Goal: Transaction & Acquisition: Obtain resource

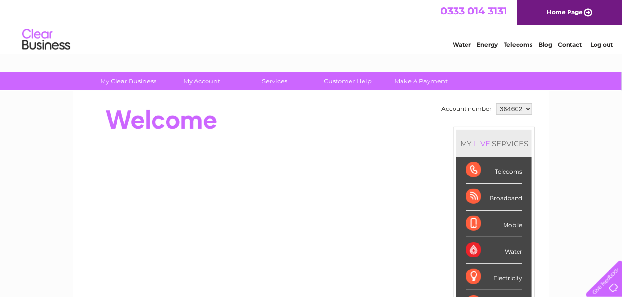
click at [526, 106] on select "384602 384606 384608 384610" at bounding box center [515, 109] width 36 height 12
select select "384608"
click at [497, 103] on select "384602 384606 384608 384610" at bounding box center [515, 109] width 36 height 12
click at [470, 167] on div "Telecoms" at bounding box center [494, 170] width 56 height 26
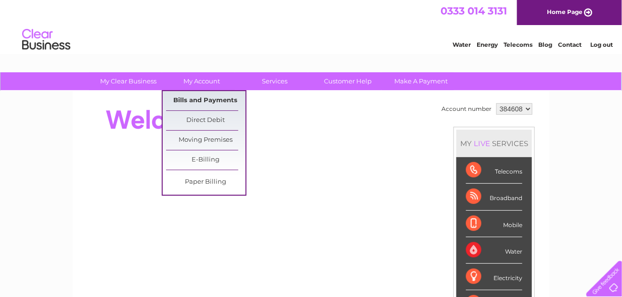
click at [194, 93] on link "Bills and Payments" at bounding box center [205, 100] width 79 height 19
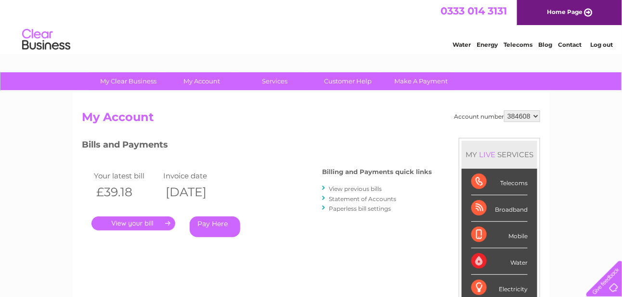
click at [356, 187] on link "View previous bills" at bounding box center [355, 188] width 53 height 7
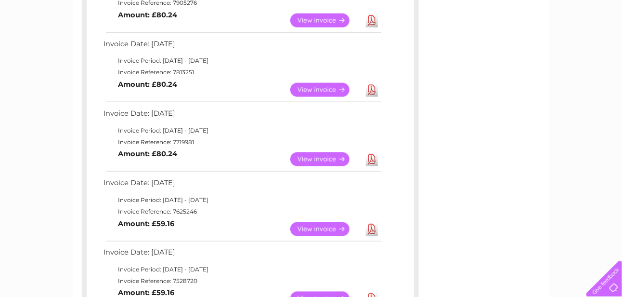
scroll to position [337, 0]
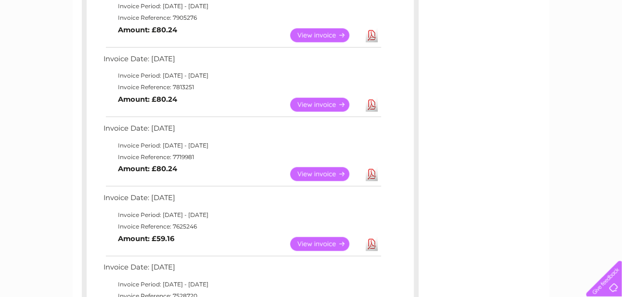
click at [320, 174] on link "View" at bounding box center [326, 174] width 71 height 14
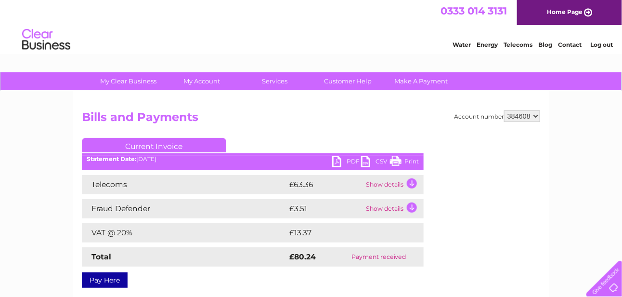
click at [338, 161] on link "PDF" at bounding box center [346, 163] width 29 height 14
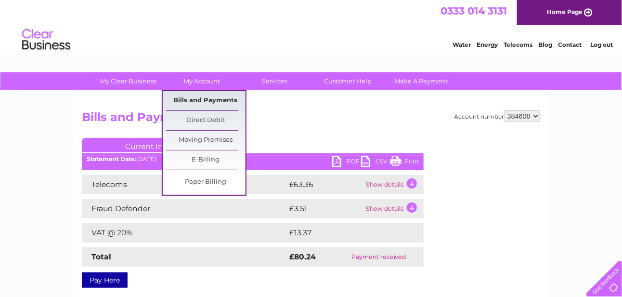
click at [203, 104] on link "Bills and Payments" at bounding box center [205, 100] width 79 height 19
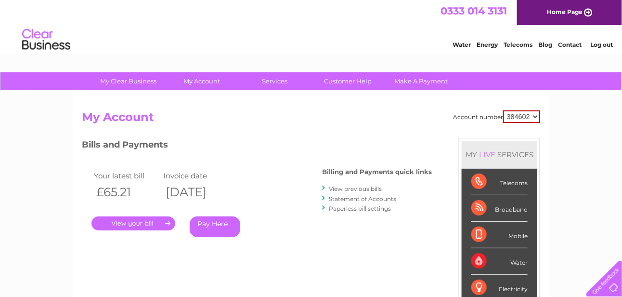
click at [351, 187] on link "View previous bills" at bounding box center [355, 188] width 53 height 7
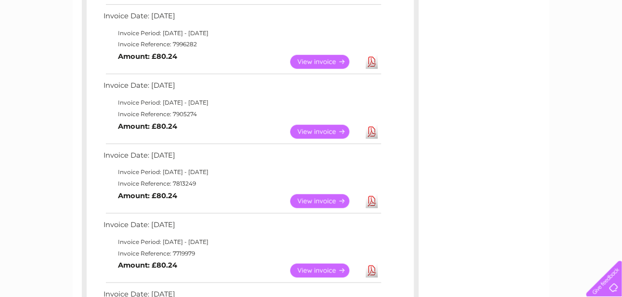
scroll to position [48, 0]
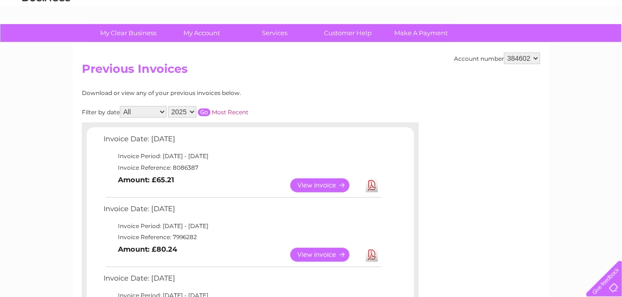
click at [536, 57] on select "384602 384606 384608 384610" at bounding box center [522, 59] width 36 height 12
select select "384608"
click at [505, 53] on select "384602 384606 384608 384610" at bounding box center [522, 59] width 36 height 12
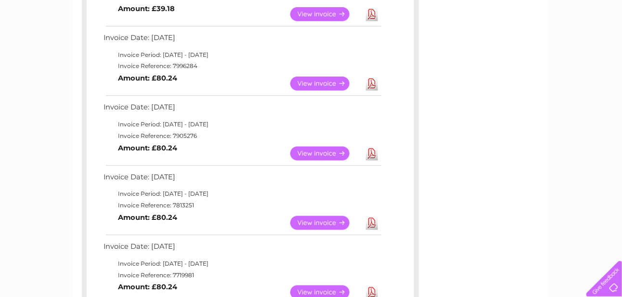
scroll to position [241, 0]
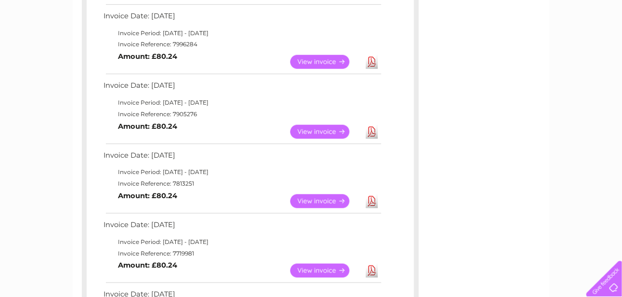
click at [373, 200] on link "Download" at bounding box center [372, 201] width 12 height 14
click at [373, 130] on link "Download" at bounding box center [372, 132] width 12 height 14
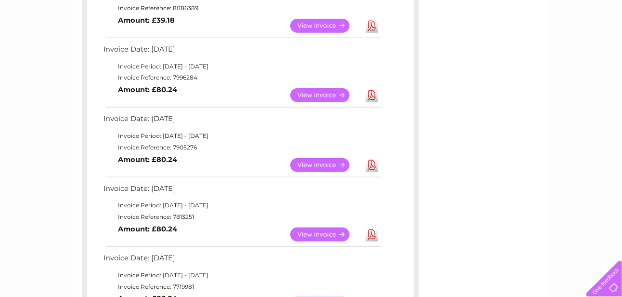
scroll to position [193, 0]
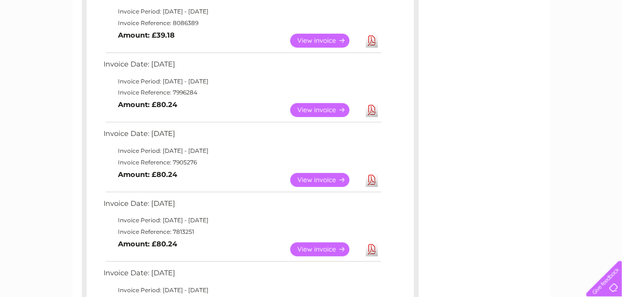
click at [373, 109] on link "Download" at bounding box center [372, 110] width 12 height 14
click at [298, 37] on link "View" at bounding box center [326, 41] width 71 height 14
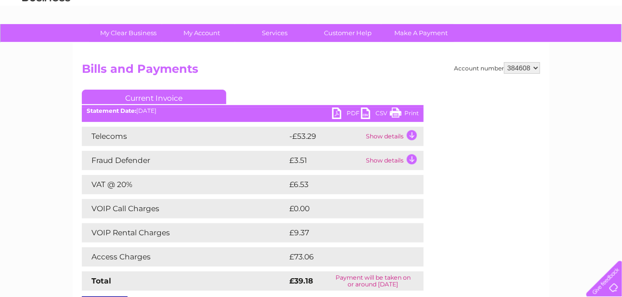
scroll to position [96, 0]
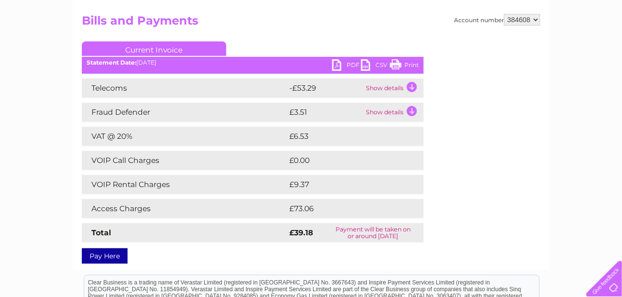
click at [338, 65] on link "PDF" at bounding box center [346, 66] width 29 height 14
click at [537, 19] on select "384602 384606 384608 384610" at bounding box center [522, 20] width 36 height 12
select select "384606"
click at [505, 14] on select "384602 384606 384608 384610" at bounding box center [522, 20] width 36 height 12
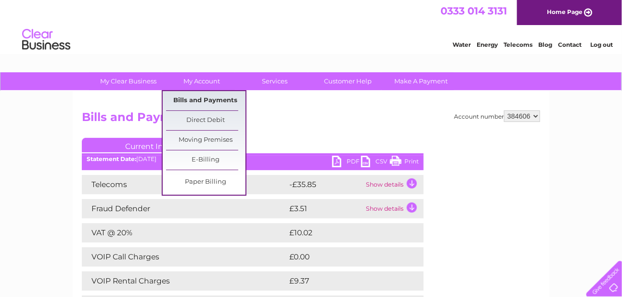
click at [207, 97] on link "Bills and Payments" at bounding box center [205, 100] width 79 height 19
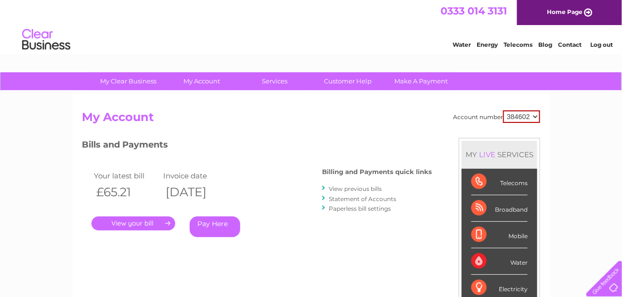
click at [356, 188] on link "View previous bills" at bounding box center [355, 188] width 53 height 7
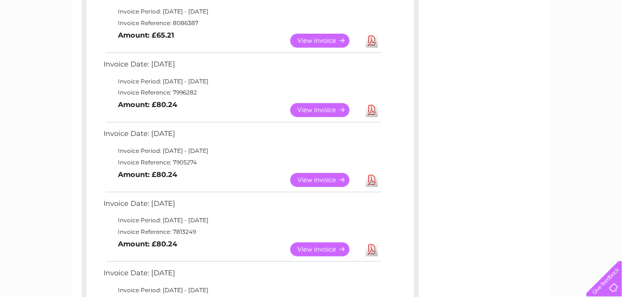
scroll to position [48, 0]
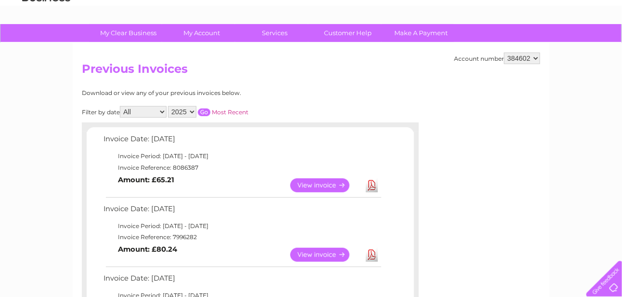
click at [537, 58] on select "384602 384606 384608 384610" at bounding box center [522, 59] width 36 height 12
select select "384606"
click at [505, 53] on select "384602 384606 384608 384610" at bounding box center [522, 59] width 36 height 12
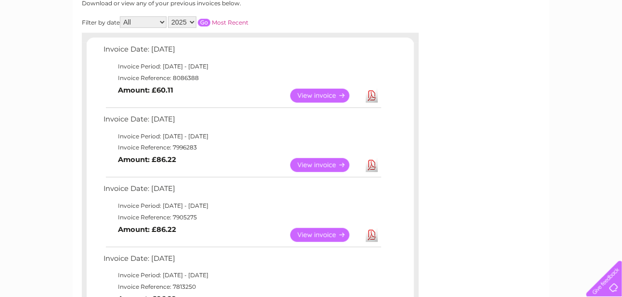
scroll to position [145, 0]
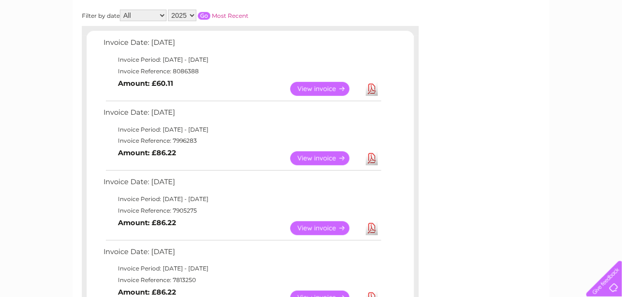
click at [371, 155] on link "Download" at bounding box center [372, 158] width 12 height 14
click at [373, 88] on link "Download" at bounding box center [372, 89] width 12 height 14
